Goal: Task Accomplishment & Management: Use online tool/utility

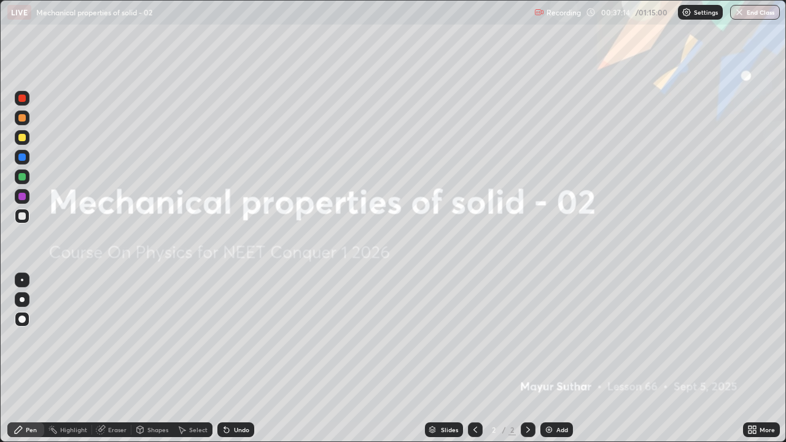
scroll to position [442, 786]
click at [562, 433] on div "Add" at bounding box center [563, 430] width 12 height 6
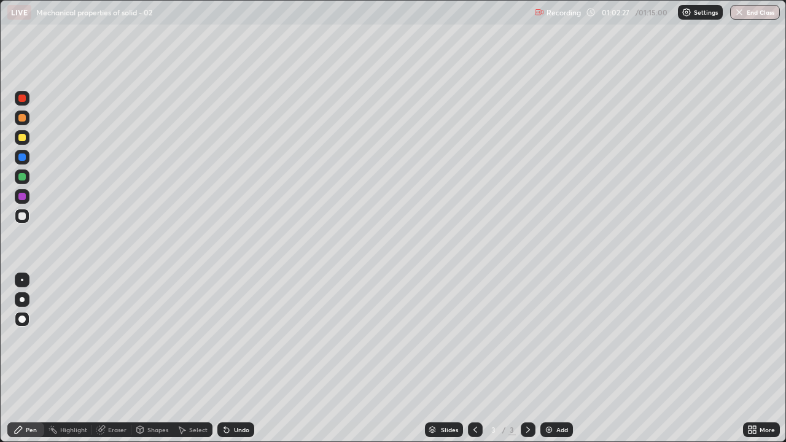
click at [531, 420] on div at bounding box center [528, 430] width 15 height 25
click at [746, 18] on button "End Class" at bounding box center [756, 12] width 49 height 15
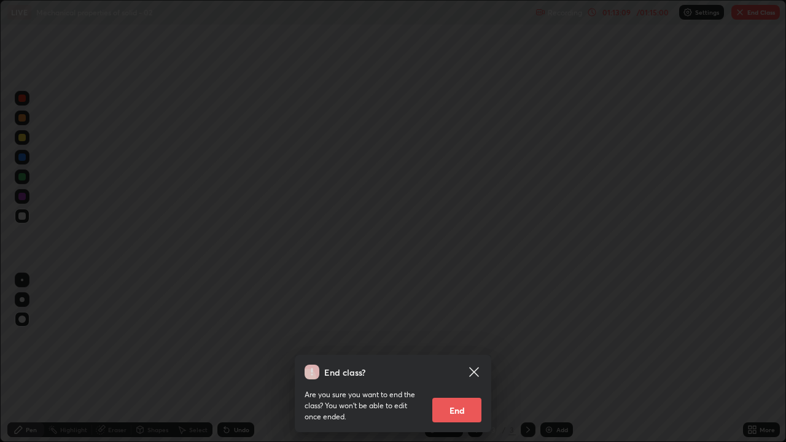
click at [461, 409] on button "End" at bounding box center [457, 410] width 49 height 25
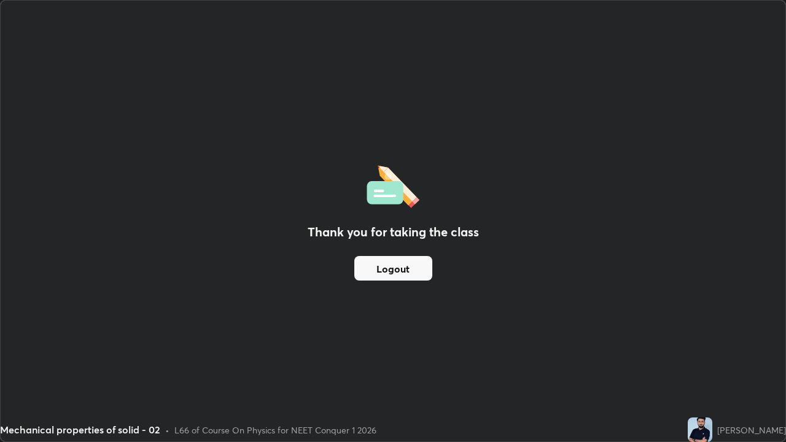
click at [417, 278] on button "Logout" at bounding box center [394, 268] width 78 height 25
click at [408, 273] on button "Logout" at bounding box center [394, 268] width 78 height 25
click at [399, 265] on button "Logout" at bounding box center [394, 268] width 78 height 25
click at [399, 267] on button "Logout" at bounding box center [394, 268] width 78 height 25
click at [400, 270] on button "Logout" at bounding box center [394, 268] width 78 height 25
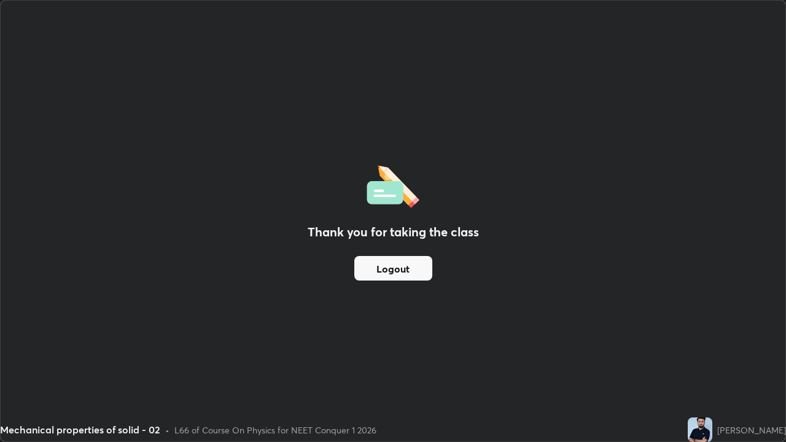
click at [402, 270] on button "Logout" at bounding box center [394, 268] width 78 height 25
click at [403, 267] on button "Logout" at bounding box center [394, 268] width 78 height 25
click at [401, 270] on button "Logout" at bounding box center [394, 268] width 78 height 25
click at [400, 270] on button "Logout" at bounding box center [394, 268] width 78 height 25
click at [401, 268] on button "Logout" at bounding box center [394, 268] width 78 height 25
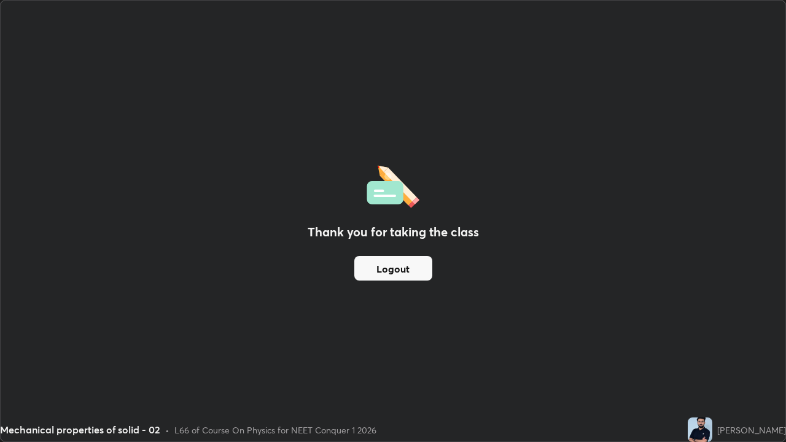
click at [402, 267] on button "Logout" at bounding box center [394, 268] width 78 height 25
click at [399, 270] on button "Logout" at bounding box center [394, 268] width 78 height 25
click at [412, 262] on button "Logout" at bounding box center [394, 268] width 78 height 25
click at [409, 270] on button "Logout" at bounding box center [394, 268] width 78 height 25
click at [410, 267] on button "Logout" at bounding box center [394, 268] width 78 height 25
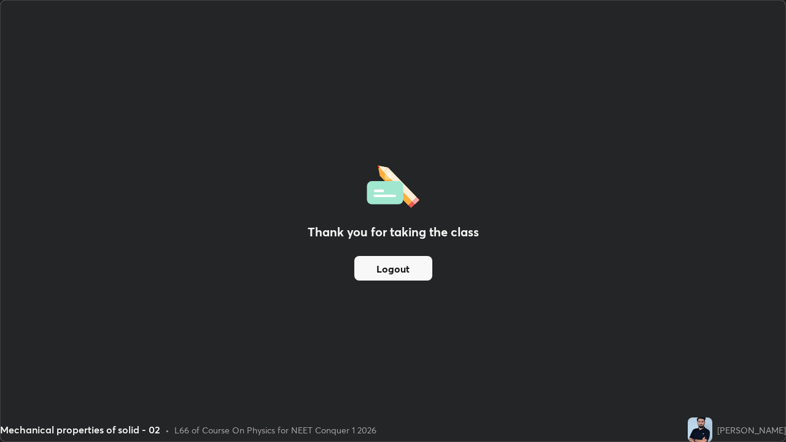
click at [414, 279] on button "Logout" at bounding box center [394, 268] width 78 height 25
click at [416, 273] on button "Logout" at bounding box center [394, 268] width 78 height 25
click at [420, 268] on button "Logout" at bounding box center [394, 268] width 78 height 25
click at [420, 265] on button "Logout" at bounding box center [394, 268] width 78 height 25
click at [421, 263] on button "Logout" at bounding box center [394, 268] width 78 height 25
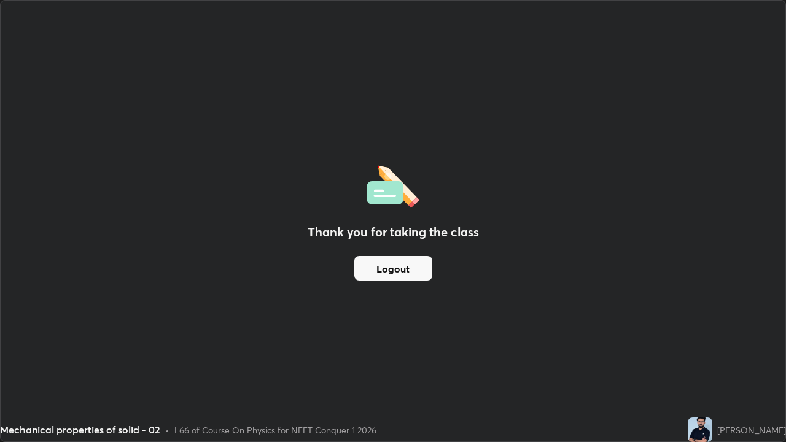
click at [419, 263] on button "Logout" at bounding box center [394, 268] width 78 height 25
click at [368, 269] on button "Logout" at bounding box center [394, 268] width 78 height 25
click at [370, 268] on button "Logout" at bounding box center [394, 268] width 78 height 25
click at [369, 269] on button "Logout" at bounding box center [394, 268] width 78 height 25
click at [370, 268] on button "Logout" at bounding box center [394, 268] width 78 height 25
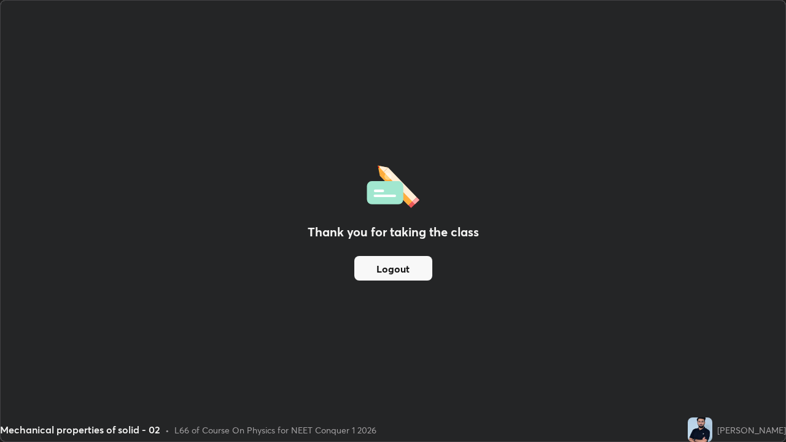
click at [372, 265] on button "Logout" at bounding box center [394, 268] width 78 height 25
click at [374, 263] on button "Logout" at bounding box center [394, 268] width 78 height 25
click at [372, 260] on button "Logout" at bounding box center [394, 268] width 78 height 25
click at [370, 261] on button "Logout" at bounding box center [394, 268] width 78 height 25
